Goal: Task Accomplishment & Management: Manage account settings

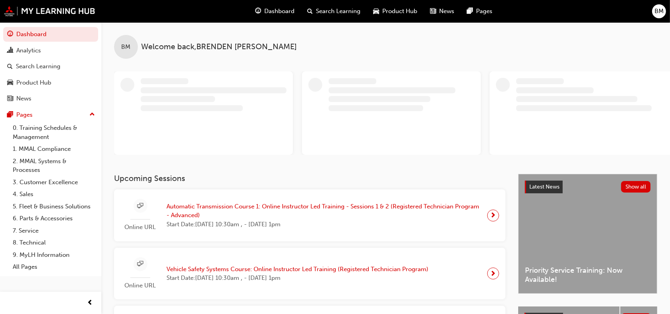
click at [651, 16] on div "Dashboard Search Learning Product Hub News Pages BM" at bounding box center [335, 11] width 670 height 23
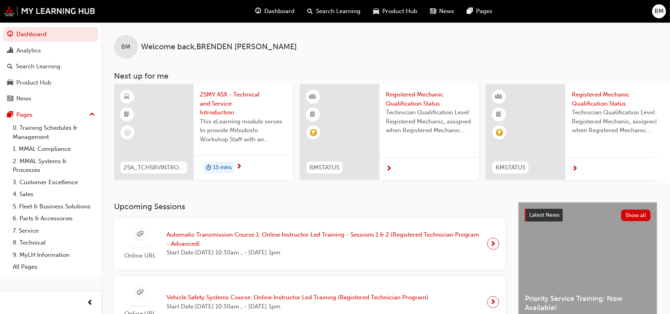
click at [663, 10] on span "BM" at bounding box center [659, 11] width 9 height 9
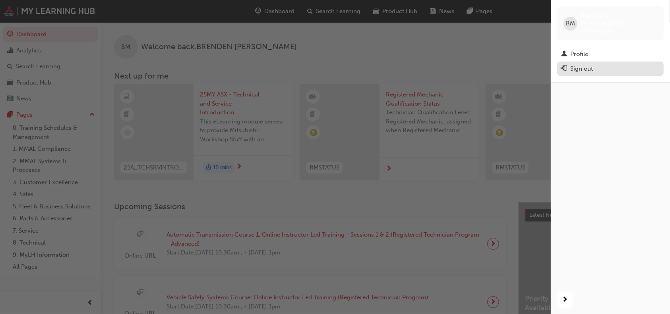
click at [588, 62] on button "Sign out" at bounding box center [610, 69] width 107 height 15
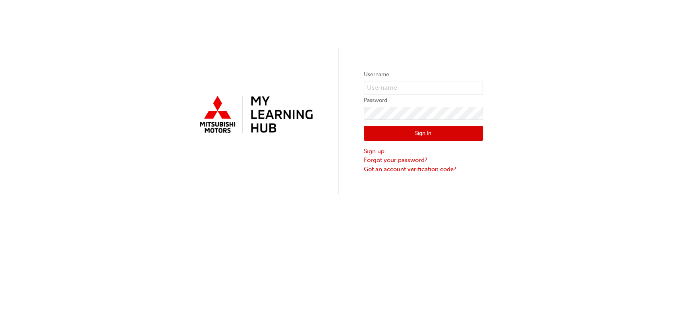
click at [395, 78] on label "Username" at bounding box center [423, 75] width 119 height 10
click at [396, 81] on input "text" at bounding box center [423, 88] width 119 height 14
type input "0005763281"
click button "Sign In" at bounding box center [423, 133] width 119 height 15
